Goal: Information Seeking & Learning: Learn about a topic

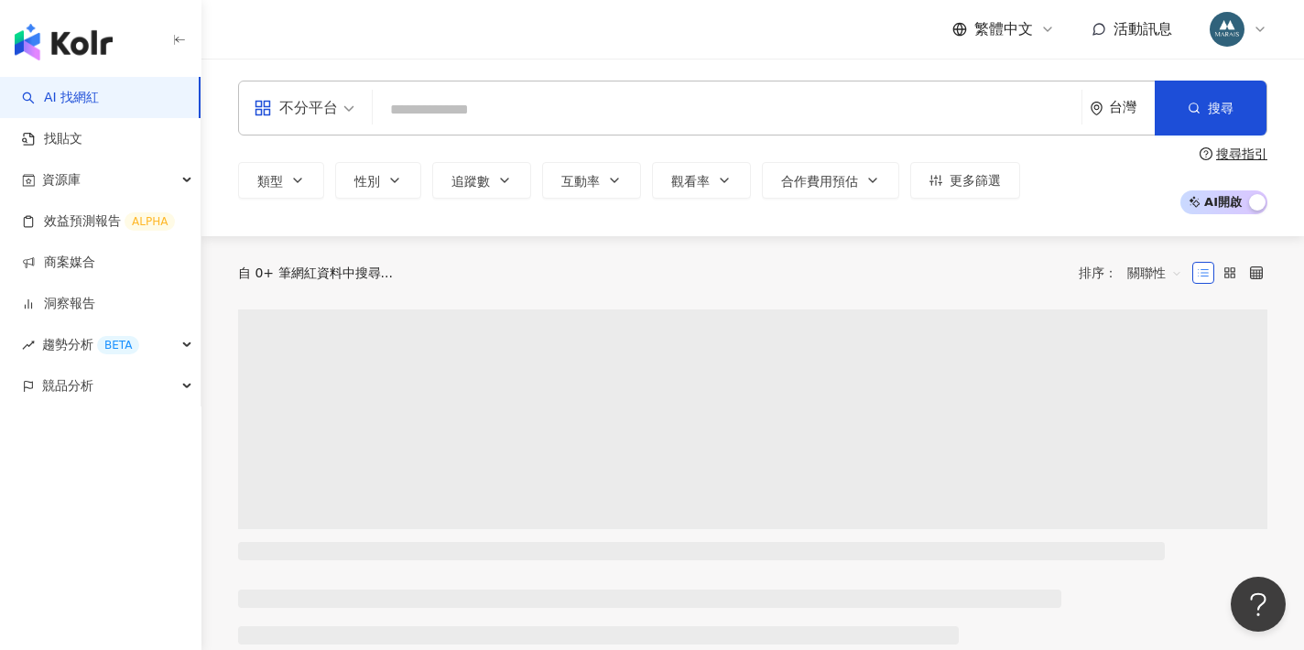
click at [419, 106] on input "search" at bounding box center [727, 109] width 694 height 35
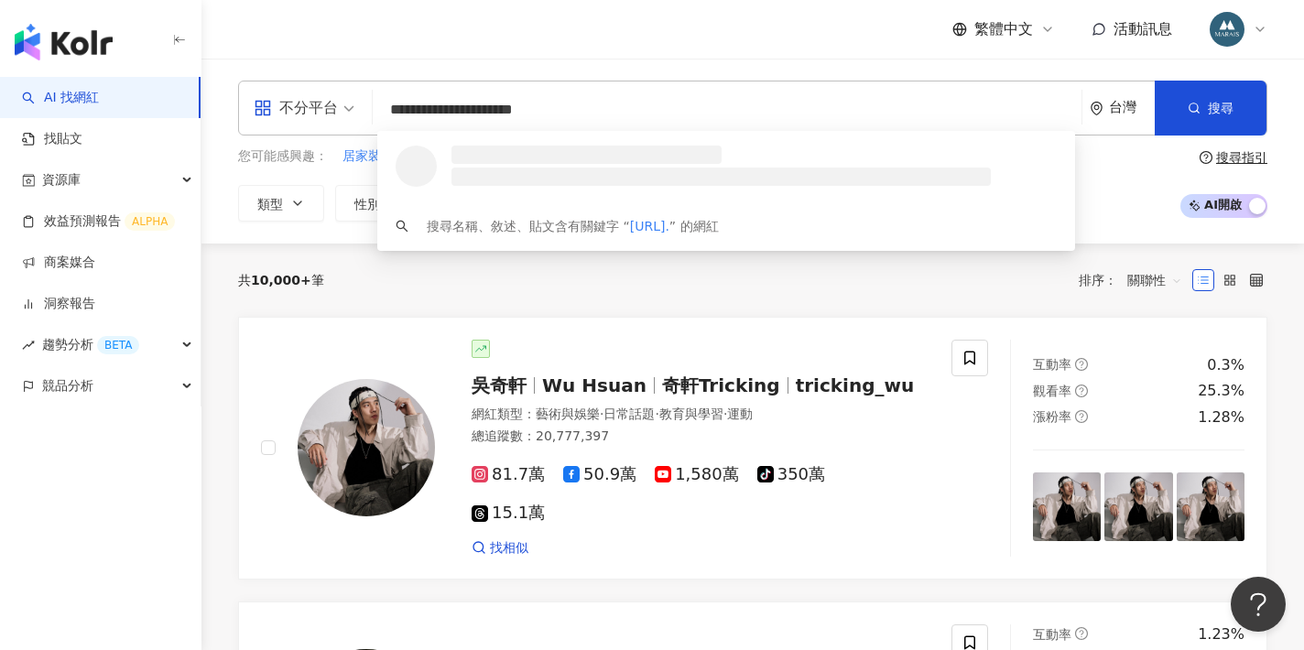
click at [501, 169] on li at bounding box center [720, 177] width 539 height 18
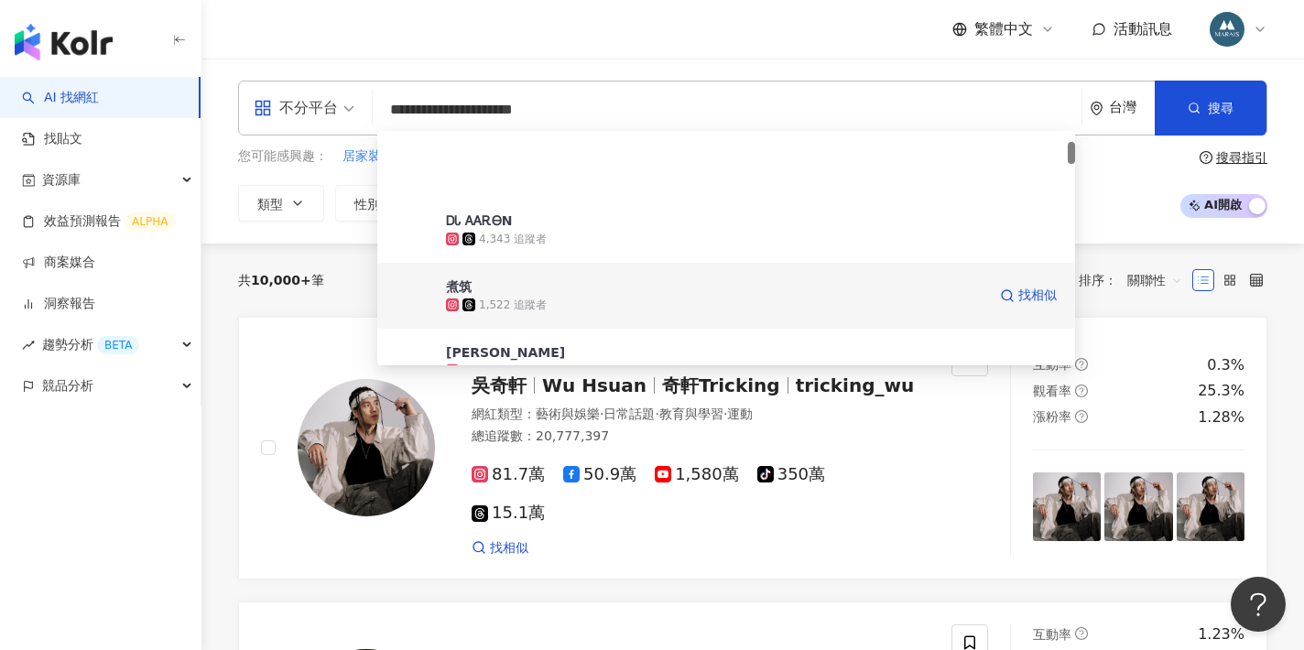
scroll to position [278, 0]
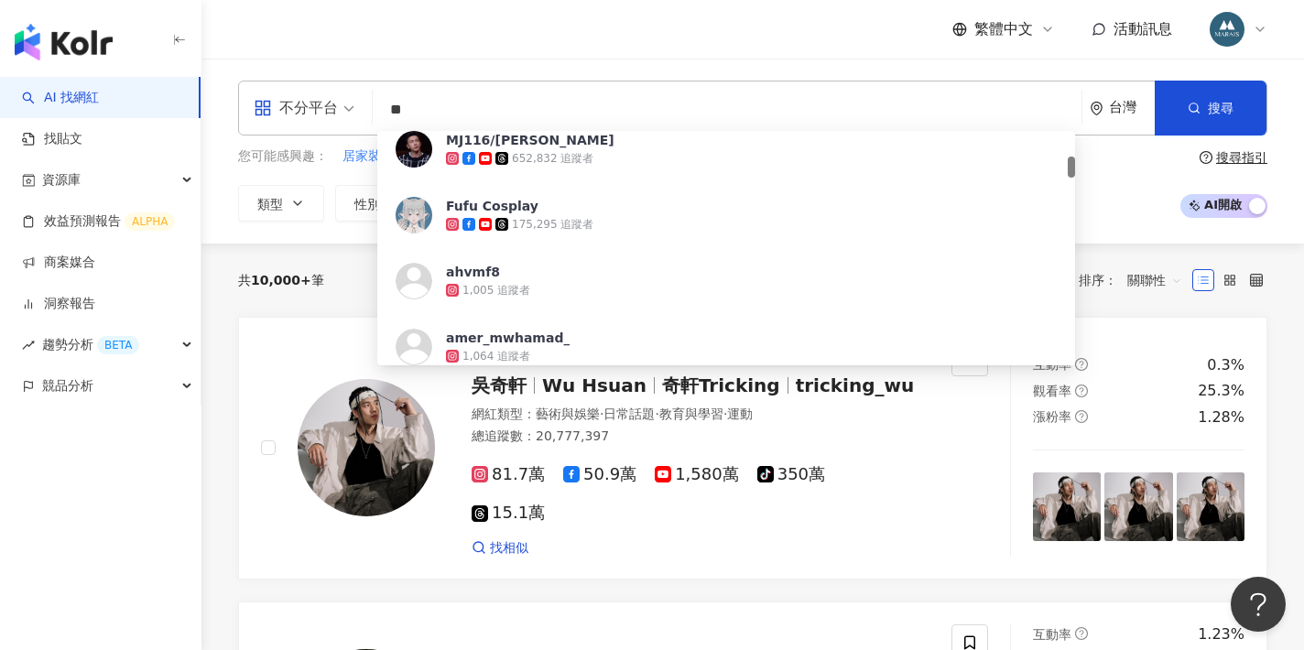
type input "*"
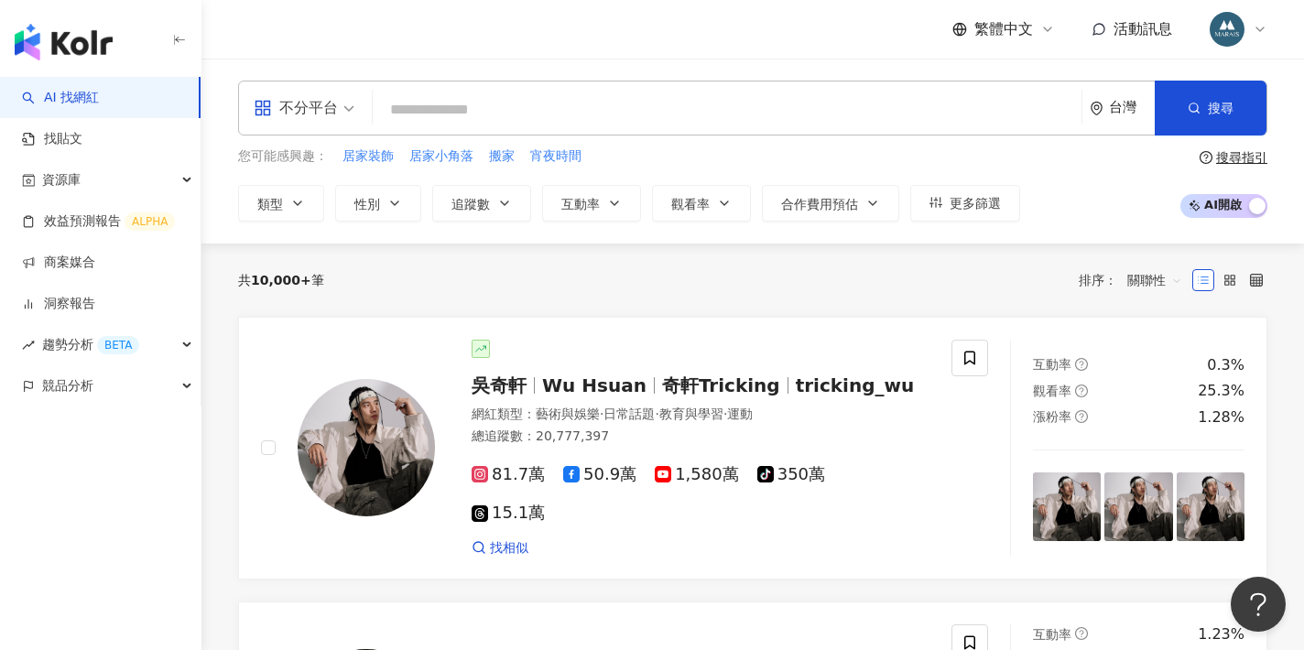
type input "**********"
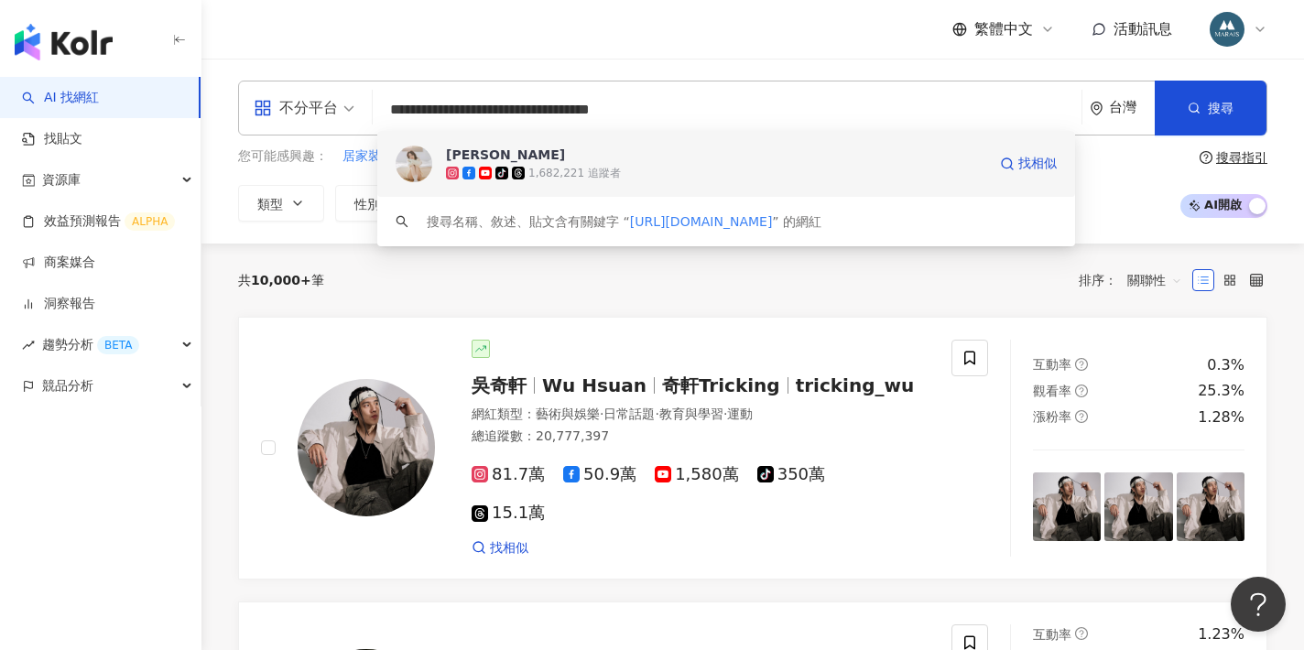
click at [526, 157] on span "[PERSON_NAME]" at bounding box center [716, 155] width 540 height 18
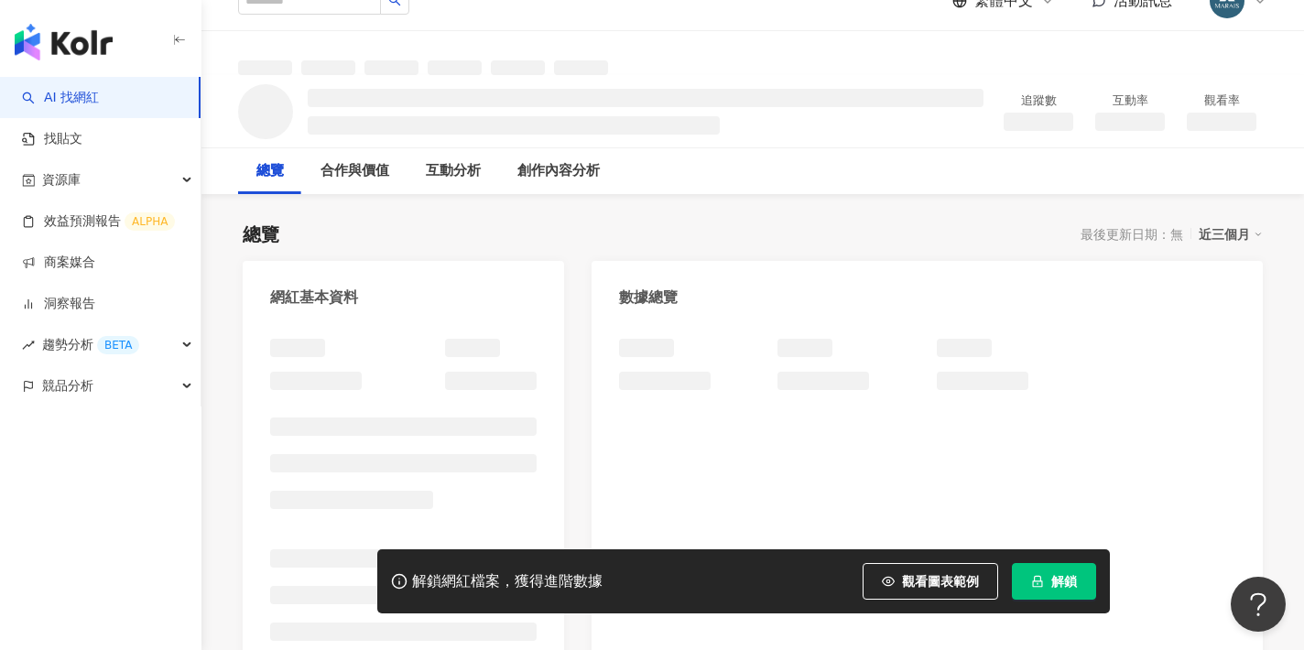
scroll to position [30, 0]
